Goal: Find specific page/section: Find specific page/section

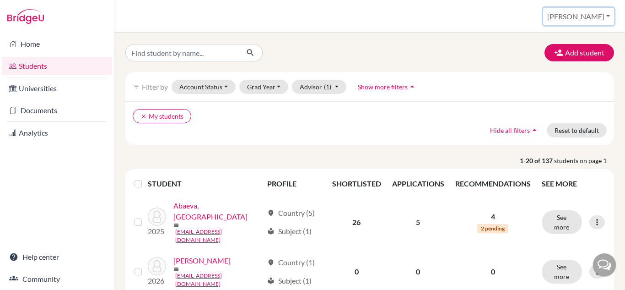
click at [607, 16] on button "[PERSON_NAME]" at bounding box center [578, 16] width 71 height 17
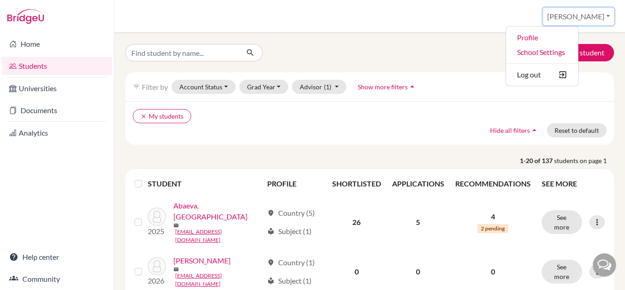
click at [607, 16] on button "[PERSON_NAME]" at bounding box center [578, 16] width 71 height 17
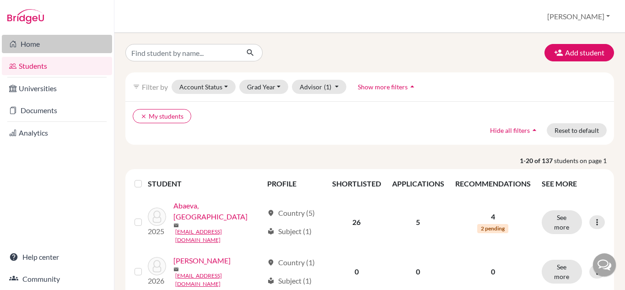
click at [70, 45] on link "Home" at bounding box center [57, 44] width 110 height 18
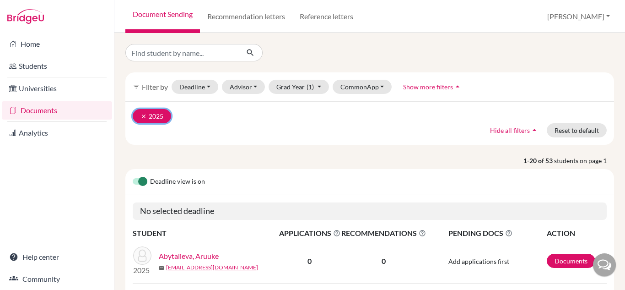
click at [144, 116] on icon "clear" at bounding box center [143, 116] width 6 height 6
